Goal: Task Accomplishment & Management: Complete application form

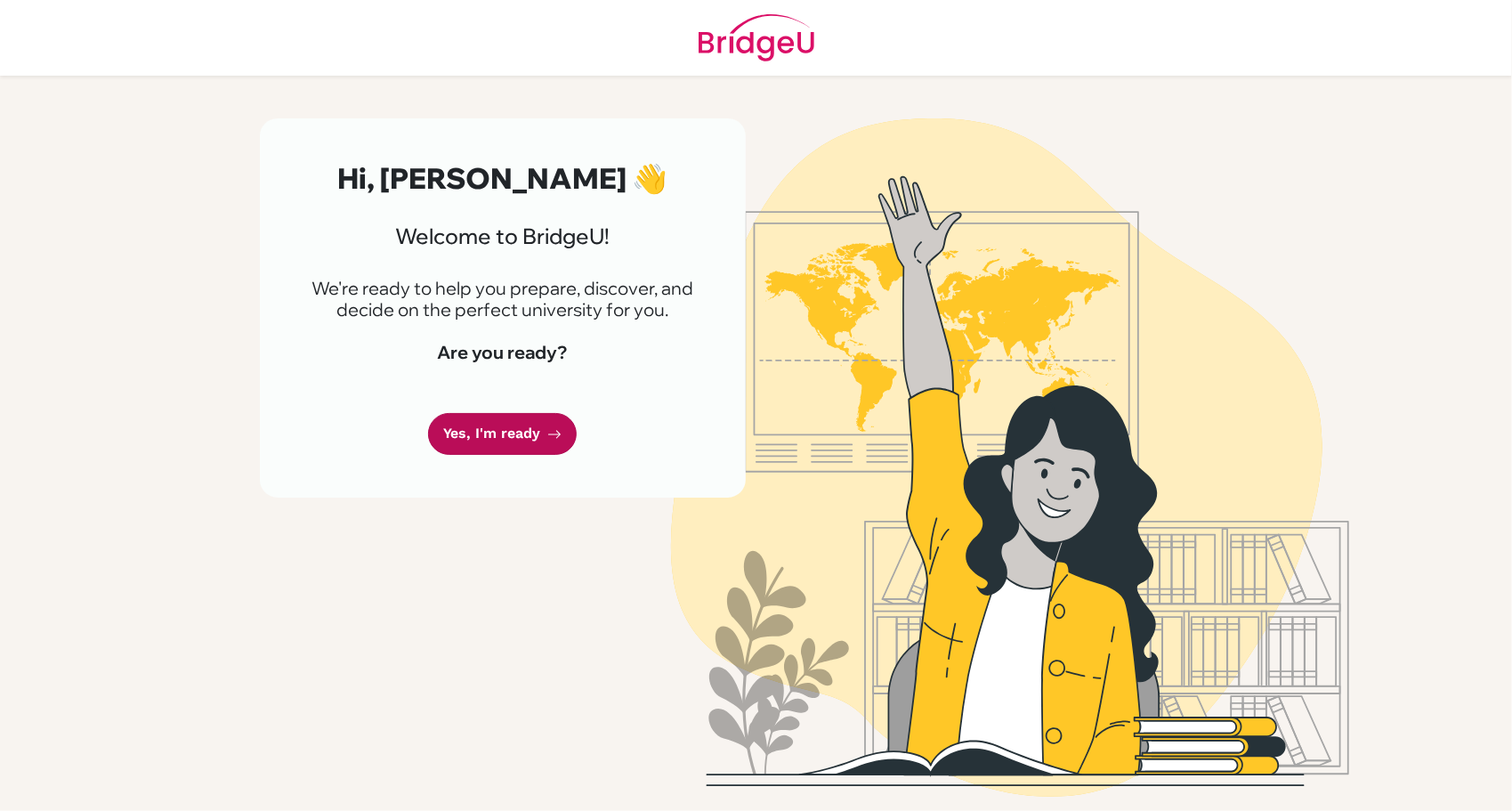
click at [550, 413] on link "Yes, I'm ready" at bounding box center [502, 434] width 149 height 42
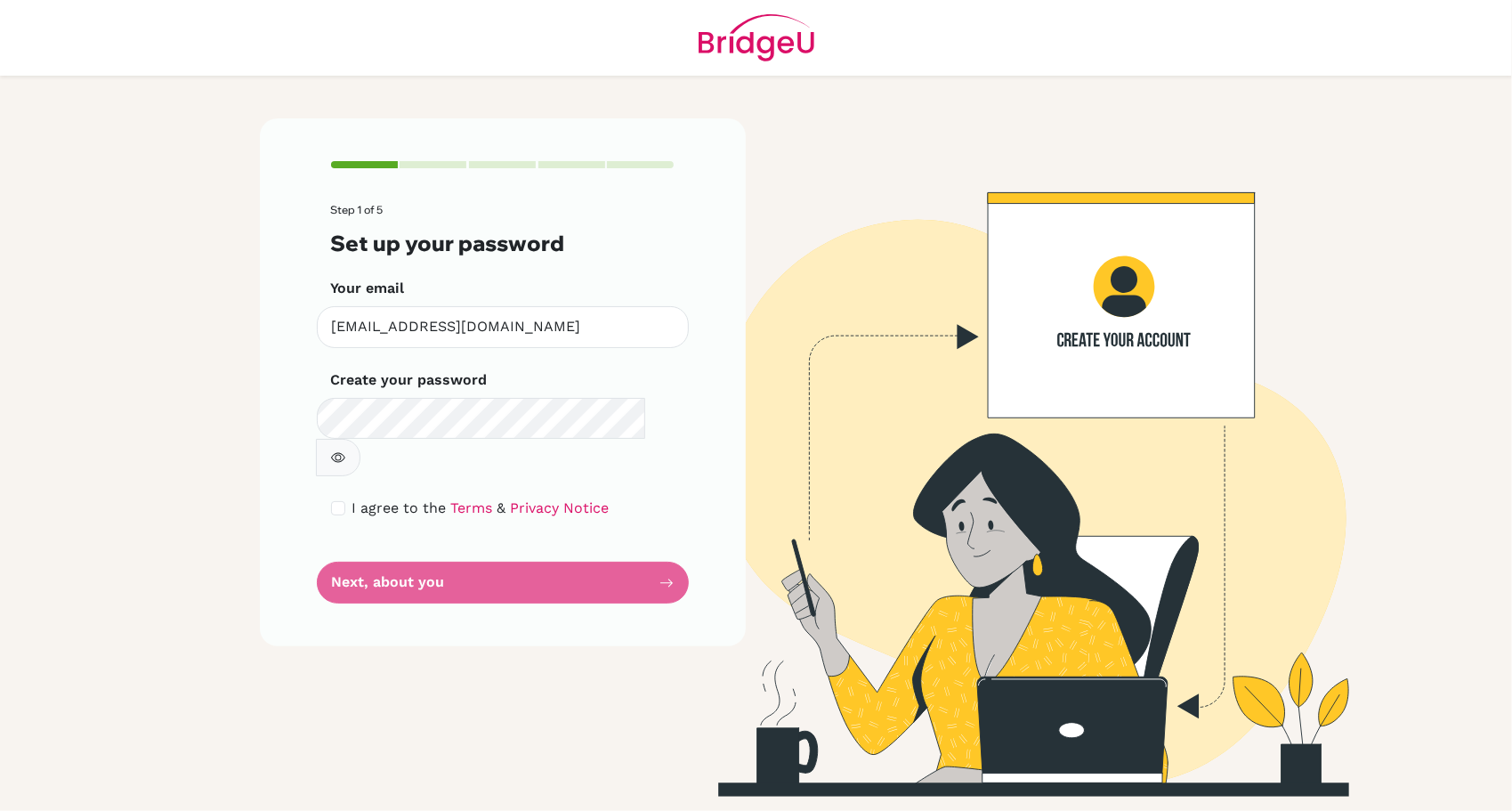
click at [432, 548] on form "Step 1 of 5 Set up your password Your email [EMAIL_ADDRESS][DOMAIN_NAME] Invali…" at bounding box center [503, 404] width 344 height 400
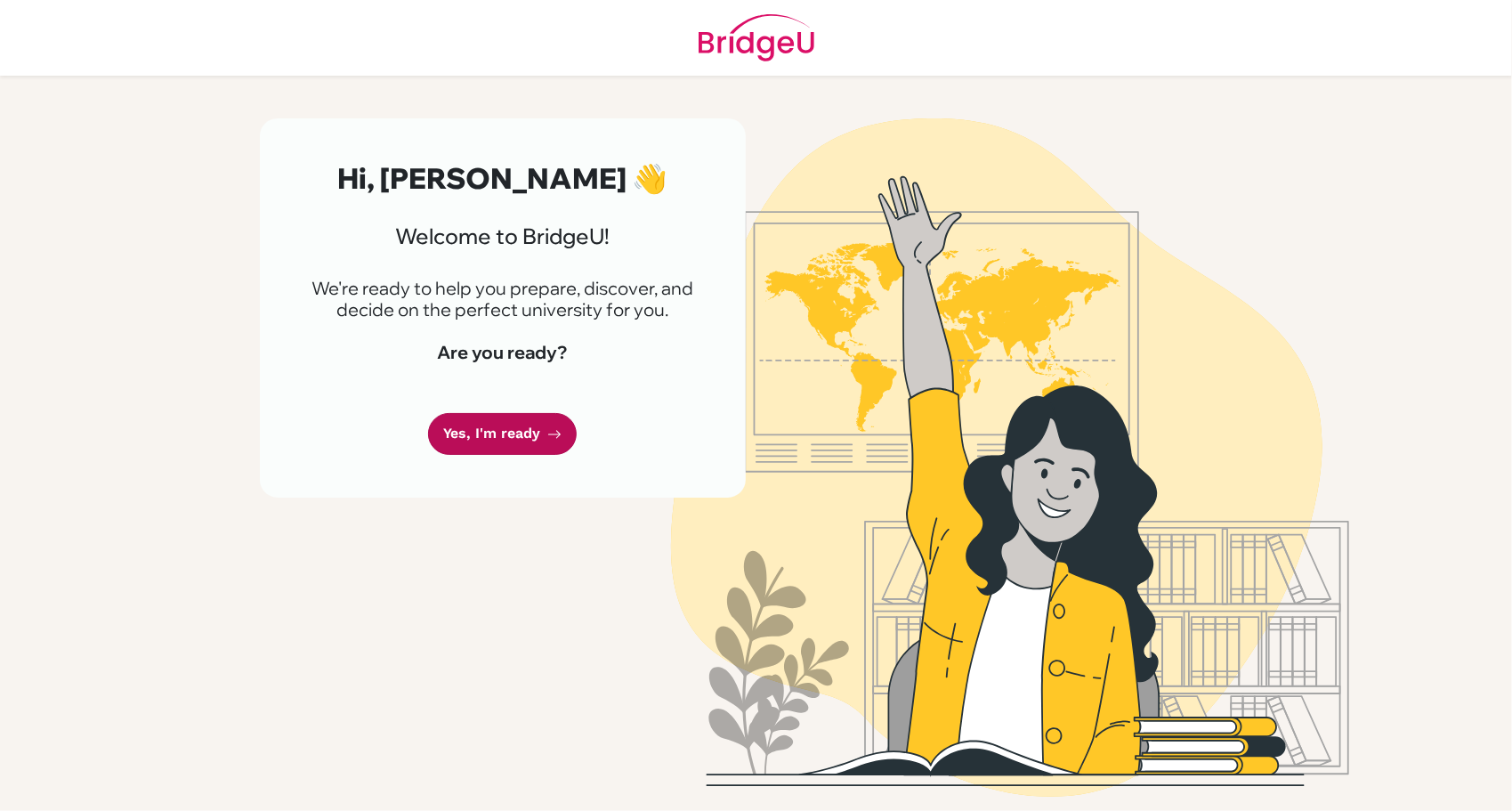
click at [463, 444] on link "Yes, I'm ready" at bounding box center [502, 434] width 149 height 42
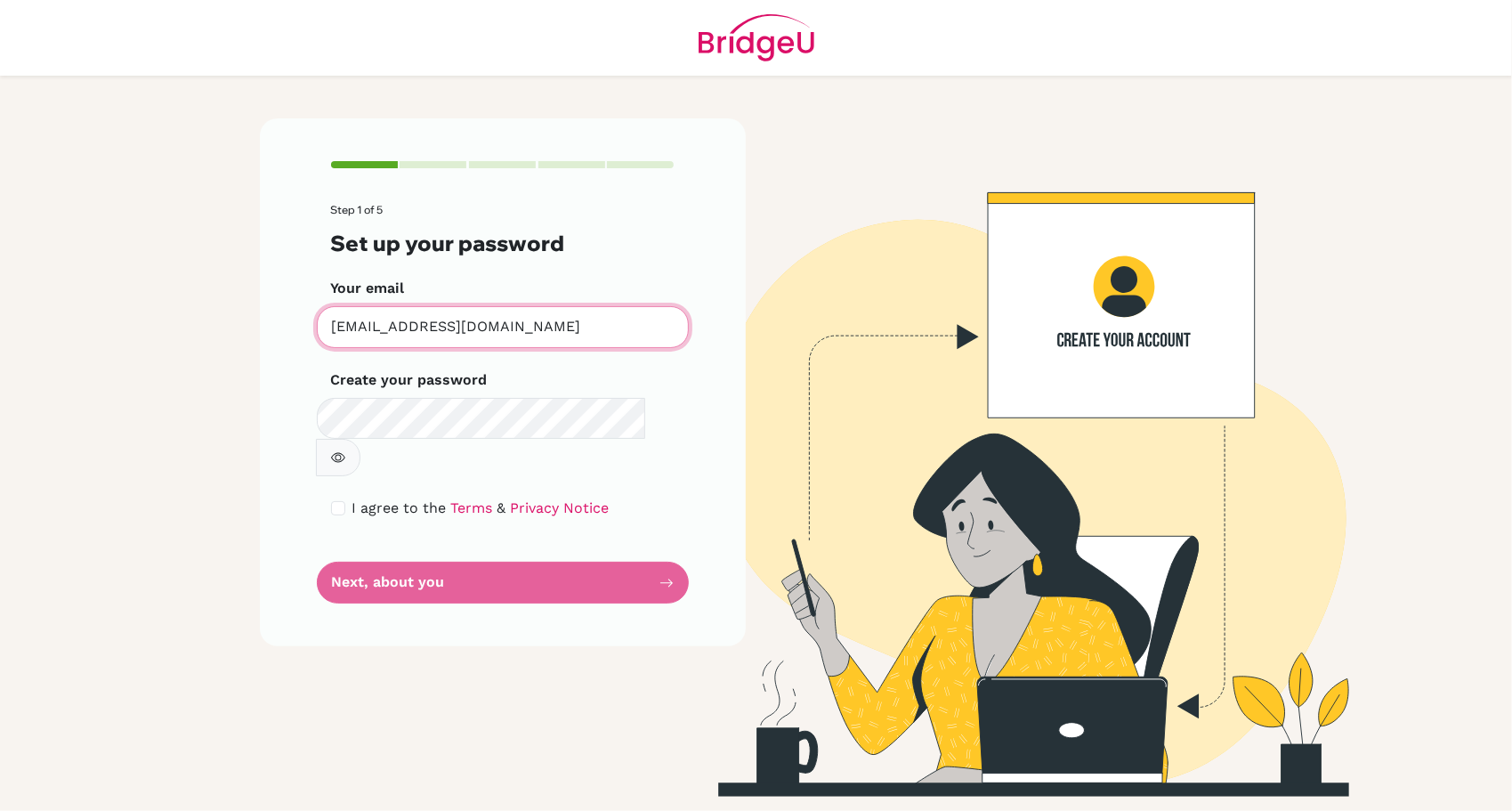
drag, startPoint x: 464, startPoint y: 328, endPoint x: 455, endPoint y: 337, distance: 12.7
click at [464, 328] on input "[EMAIL_ADDRESS][DOMAIN_NAME]" at bounding box center [502, 328] width 373 height 42
click at [257, 358] on div "Step 1 of 5 Set up your password Your email zixlu@bbis.de Invalid email Create …" at bounding box center [503, 457] width 507 height 678
click at [473, 528] on form "Step 1 of 5 Set up your password Your email zixlu@bbis.de Invalid email Create …" at bounding box center [503, 404] width 344 height 400
click at [493, 539] on form "Step 1 of 5 Set up your password Your email zixlu@bbis.de Invalid email Create …" at bounding box center [503, 404] width 344 height 400
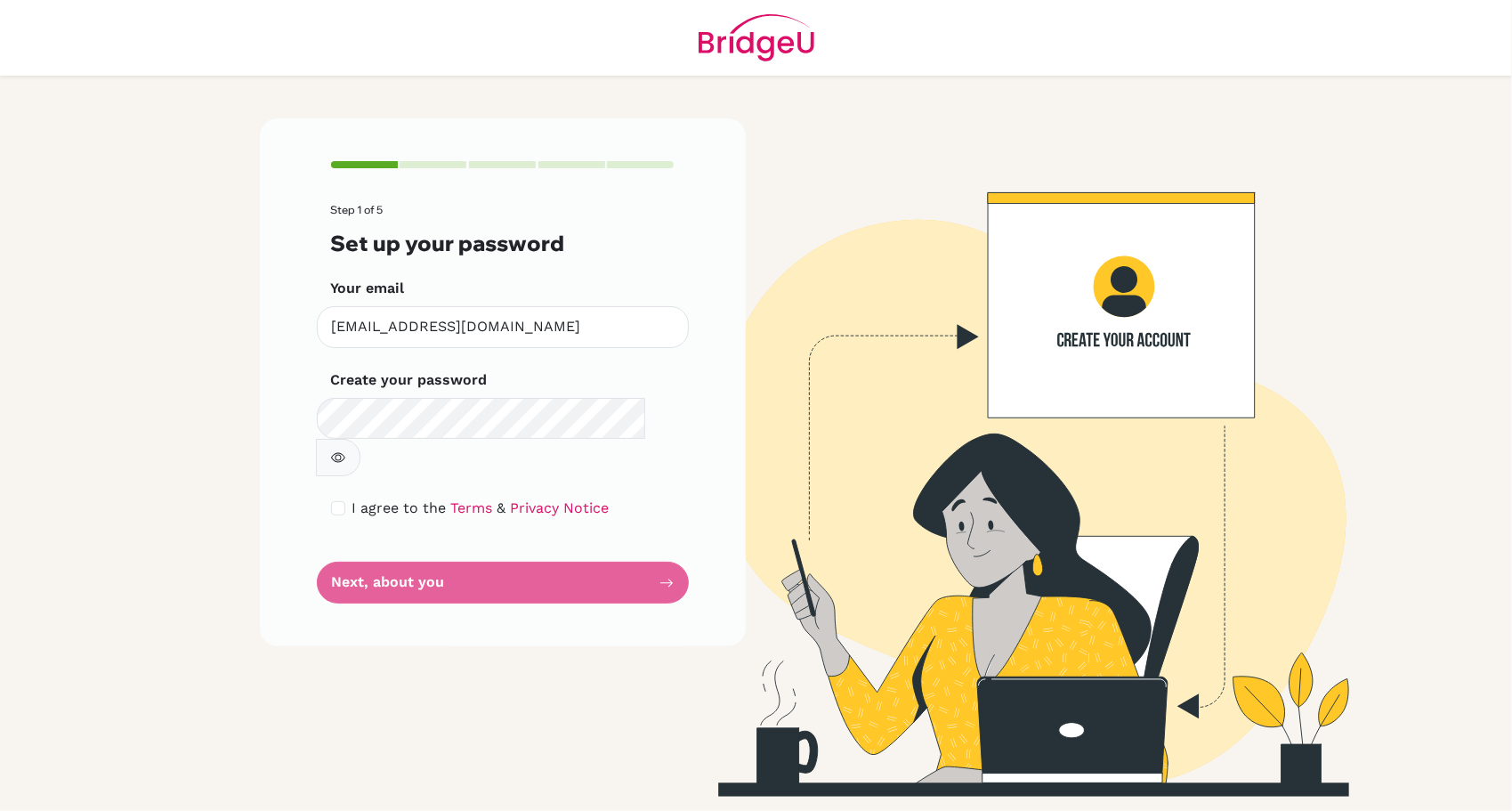
click at [655, 552] on form "Step 1 of 5 Set up your password Your email [EMAIL_ADDRESS][DOMAIN_NAME] Invali…" at bounding box center [503, 404] width 344 height 400
click at [395, 541] on form "Step 1 of 5 Set up your password Your email [EMAIL_ADDRESS][DOMAIN_NAME] Invali…" at bounding box center [503, 404] width 344 height 400
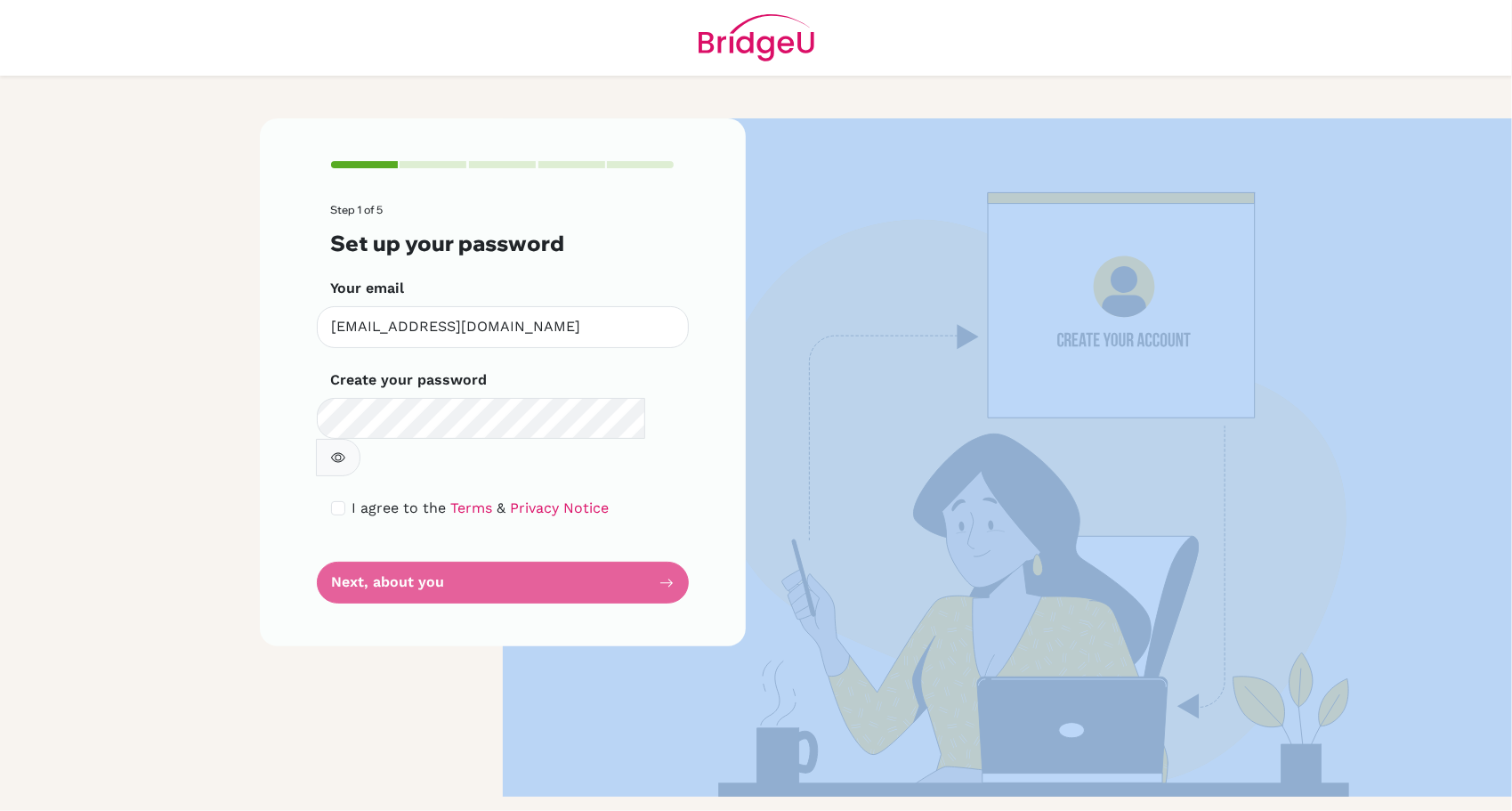
click at [395, 541] on form "Step 1 of 5 Set up your password Your email [EMAIL_ADDRESS][DOMAIN_NAME] Invali…" at bounding box center [503, 404] width 344 height 400
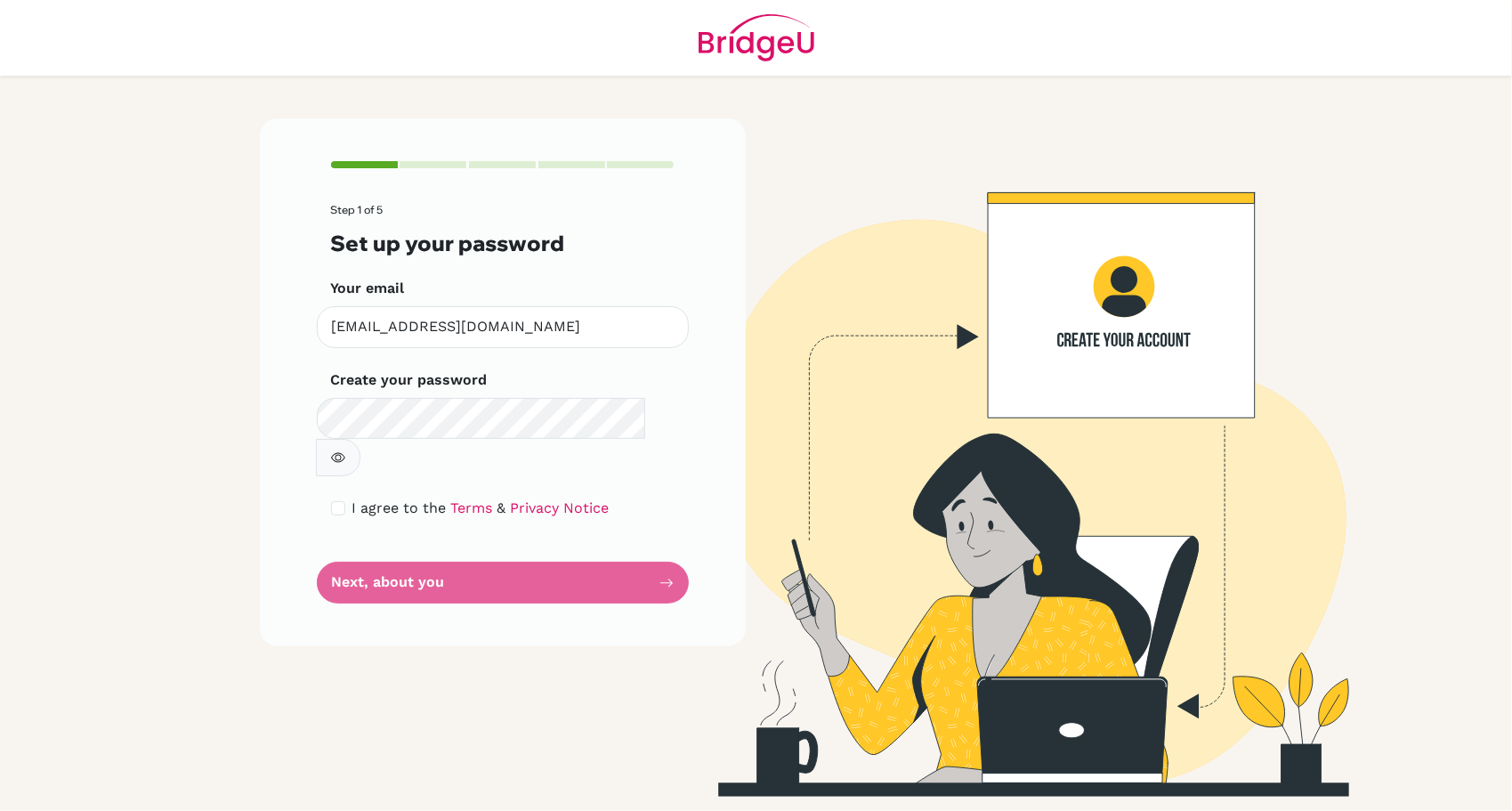
drag, startPoint x: 395, startPoint y: 541, endPoint x: 456, endPoint y: 549, distance: 61.5
click at [456, 549] on form "Step 1 of 5 Set up your password Your email [EMAIL_ADDRESS][DOMAIN_NAME] Invali…" at bounding box center [503, 404] width 344 height 400
click at [369, 678] on div "Step 1 of 5 Set up your password Your email [EMAIL_ADDRESS][DOMAIN_NAME] Invali…" at bounding box center [503, 457] width 507 height 678
click at [340, 497] on div "I agree to the Terms & Privacy Notice" at bounding box center [503, 507] width 344 height 21
click at [340, 501] on input "checkbox" at bounding box center [339, 508] width 14 height 14
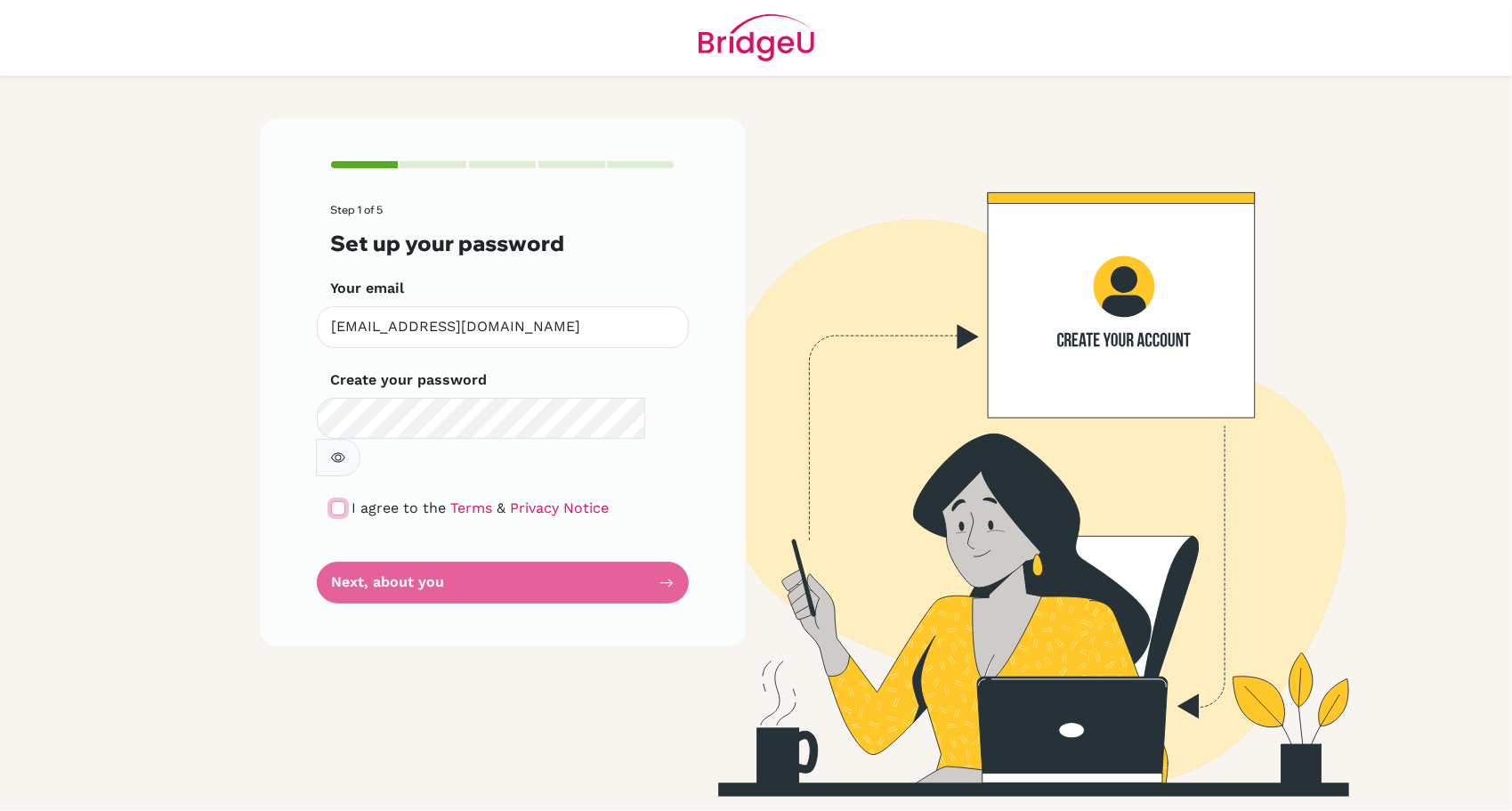
checkbox input "true"
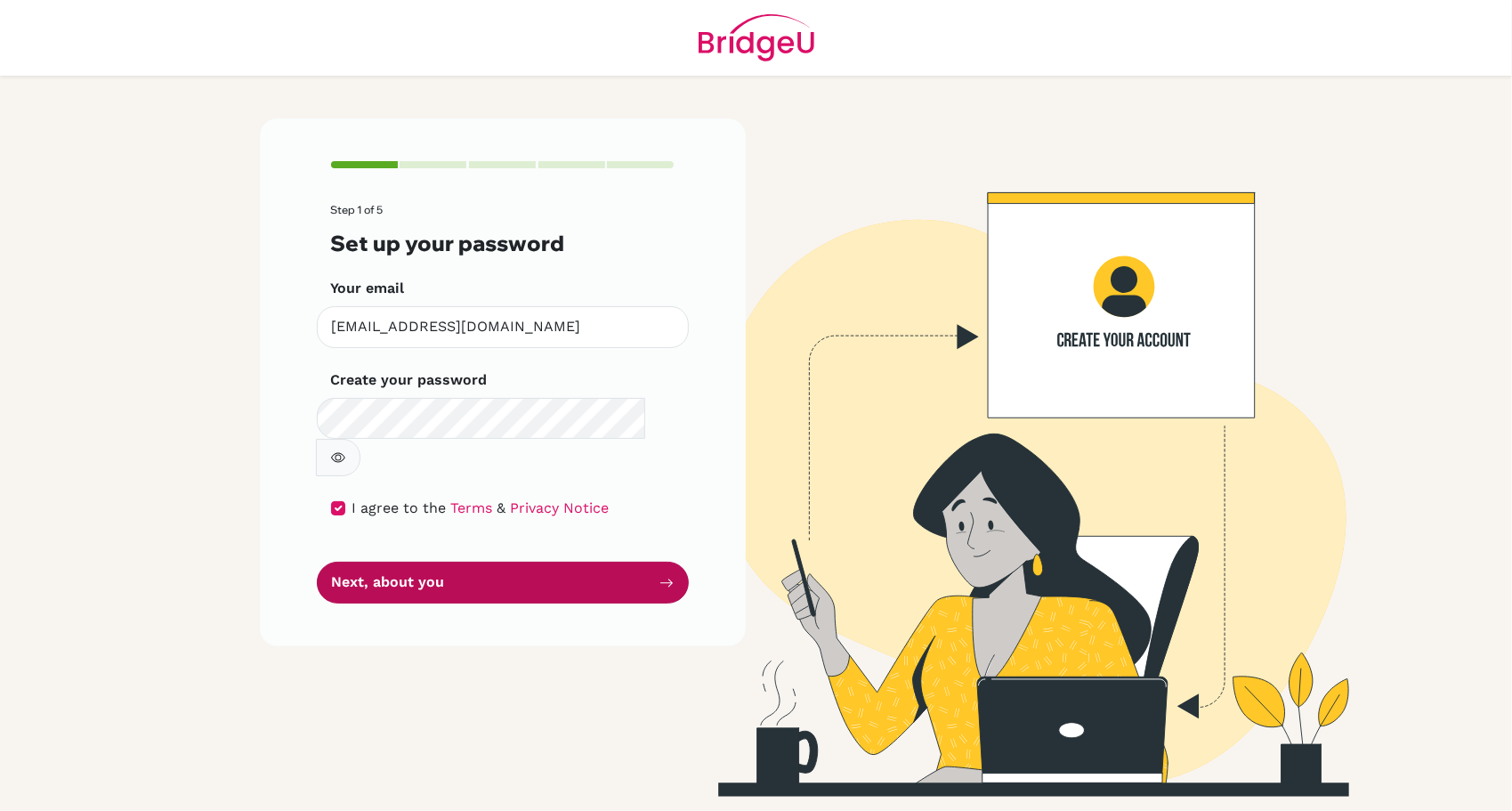
click at [475, 561] on button "Next, about you" at bounding box center [502, 582] width 373 height 42
